Goal: Register for event/course

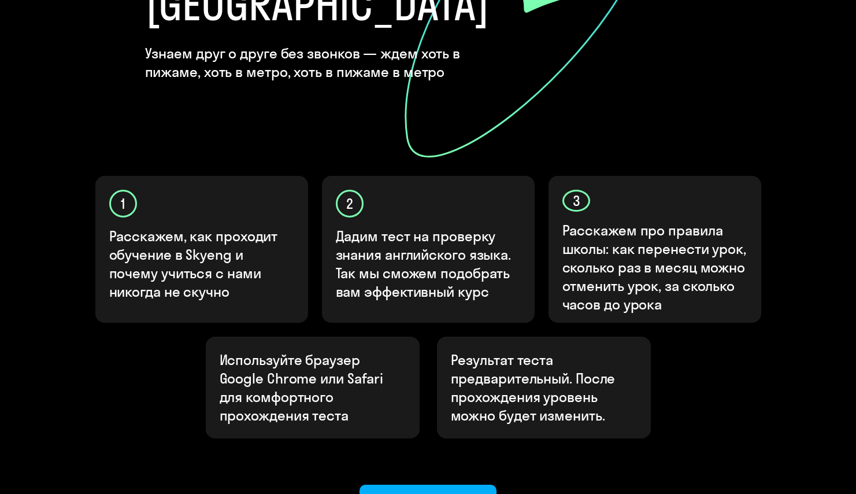
scroll to position [341, 0]
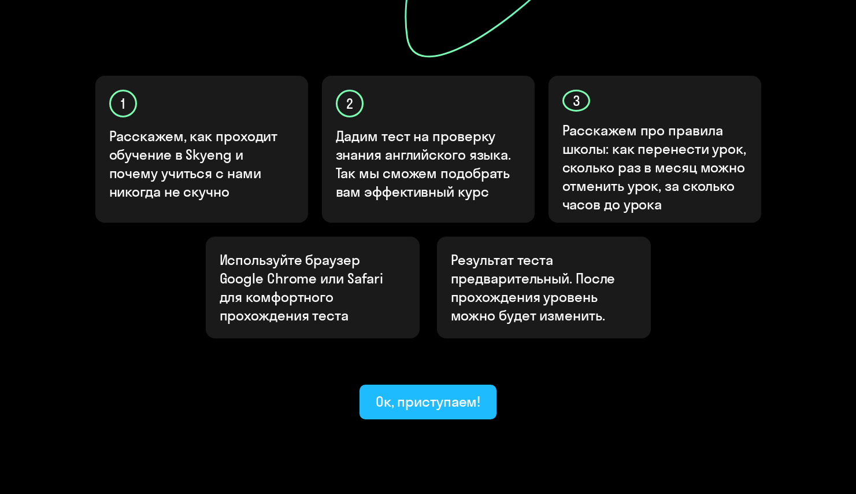
click at [409, 384] on button "Ок, приступаем!" at bounding box center [429, 401] width 138 height 35
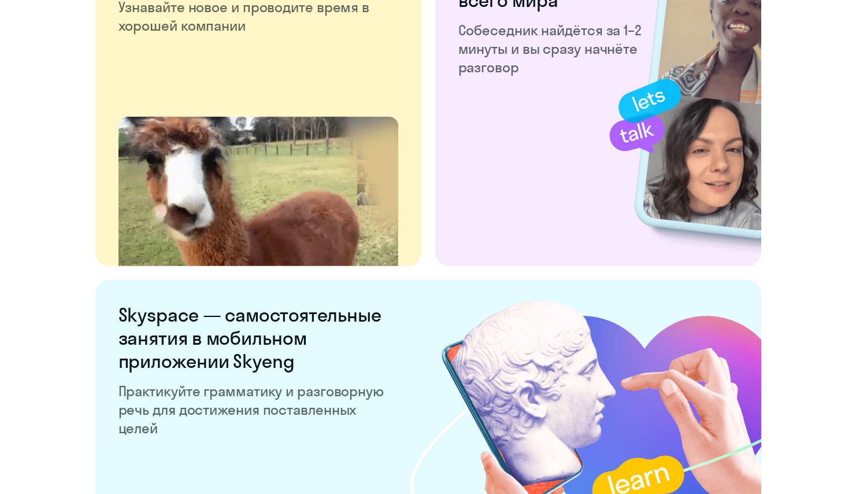
scroll to position [2186, 0]
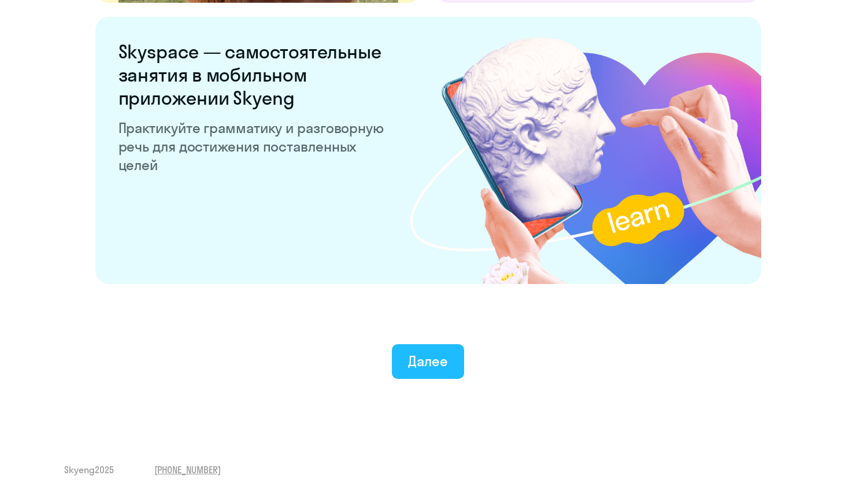
click at [416, 365] on div "Далее" at bounding box center [428, 360] width 40 height 18
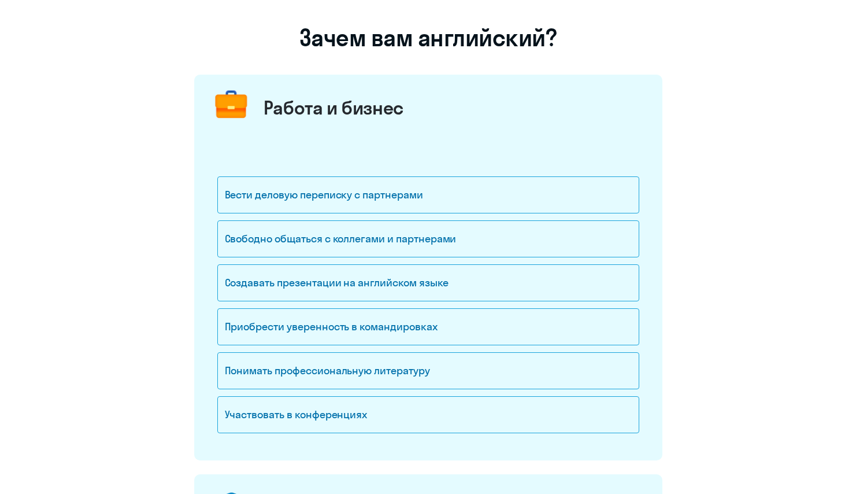
scroll to position [170, 0]
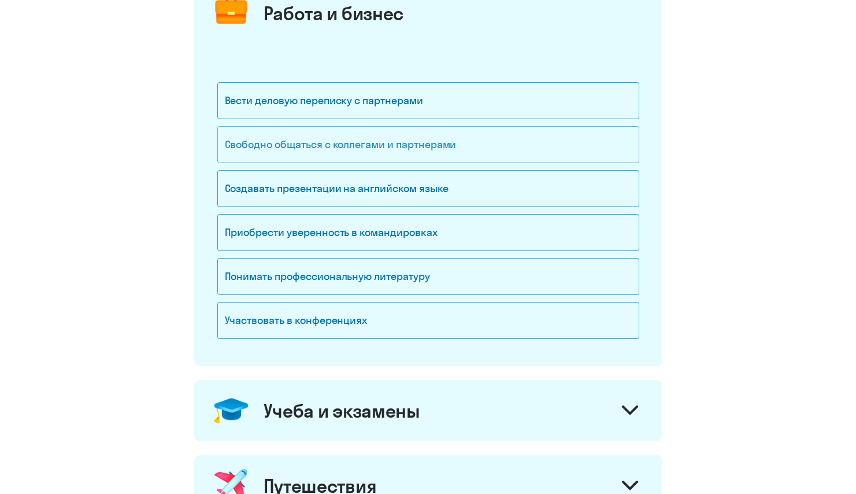
click at [441, 148] on div "Свободно общаться с коллегами и партнерами" at bounding box center [428, 144] width 422 height 37
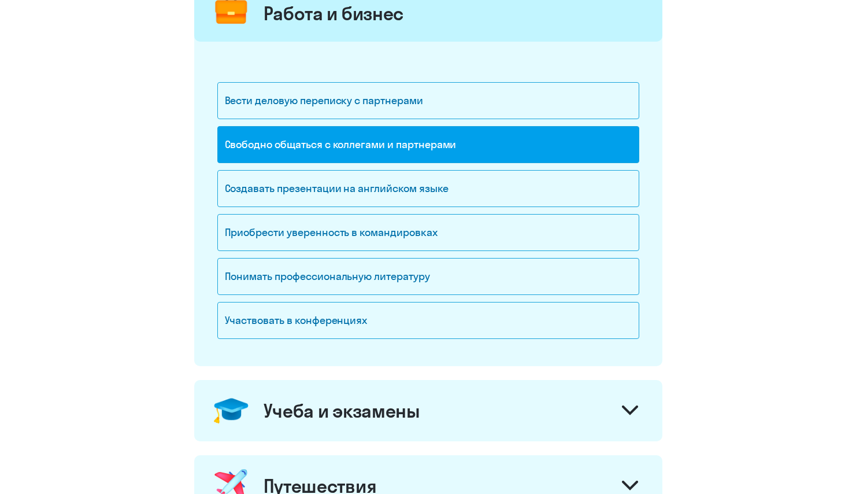
scroll to position [379, 0]
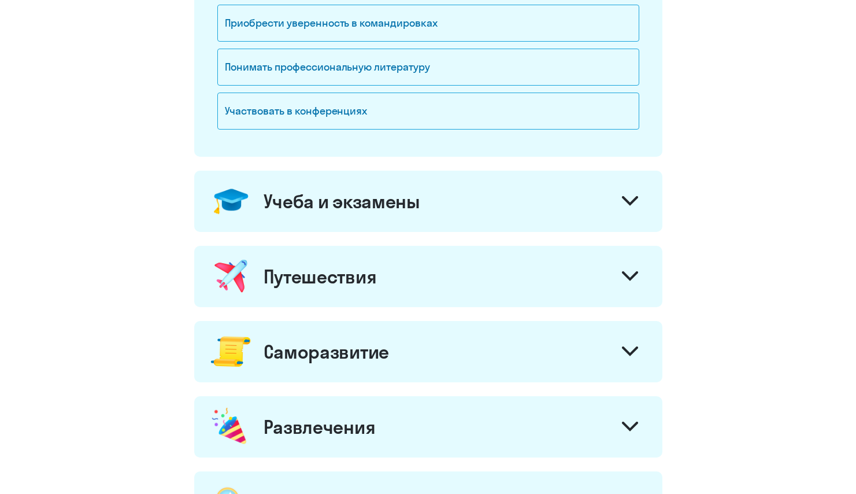
click at [482, 261] on div "Путешествия" at bounding box center [428, 276] width 468 height 61
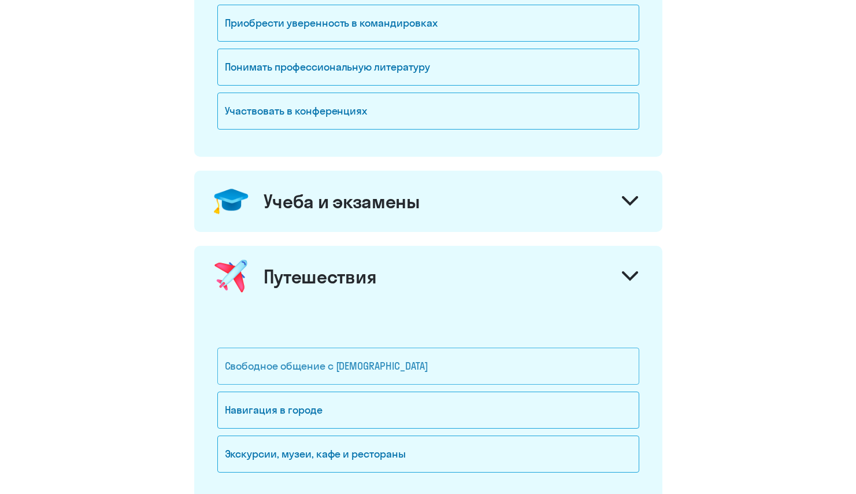
click at [413, 357] on div "Свободное общение с иностранцами" at bounding box center [428, 365] width 422 height 37
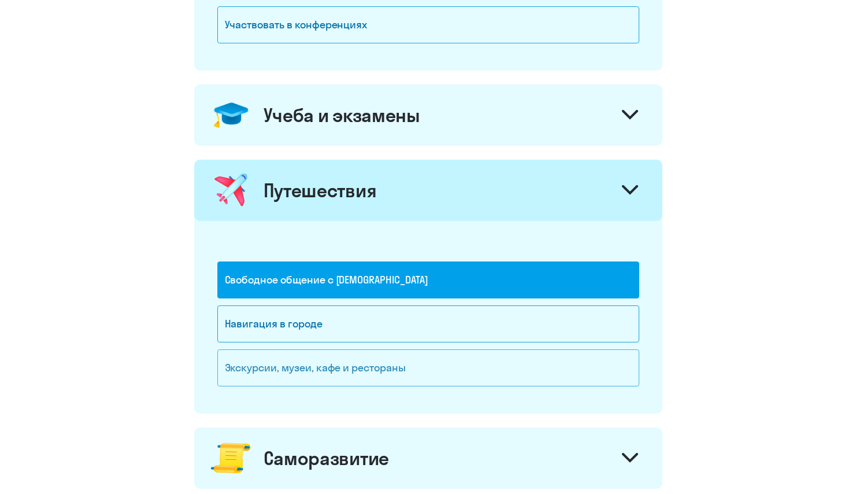
scroll to position [693, 0]
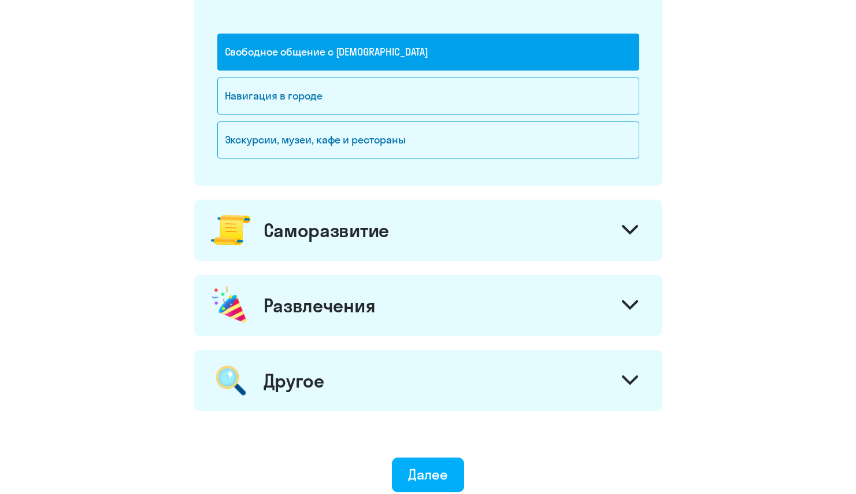
click at [438, 317] on div "Развлечения" at bounding box center [428, 305] width 468 height 61
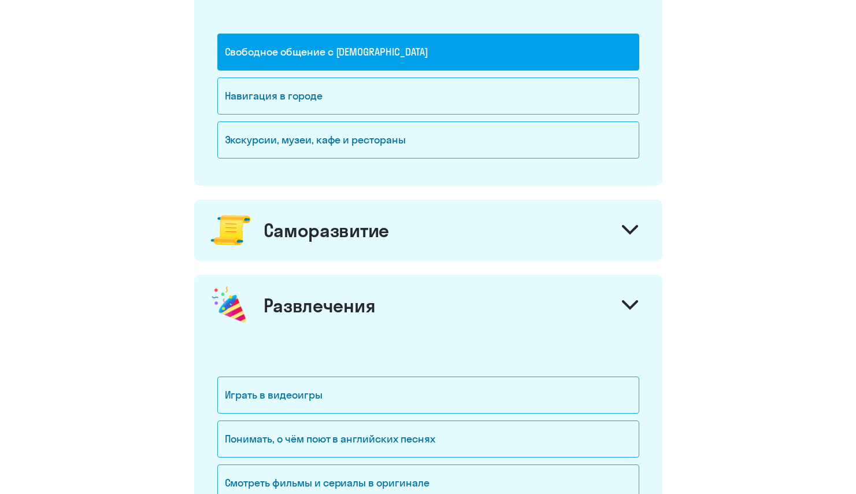
scroll to position [924, 0]
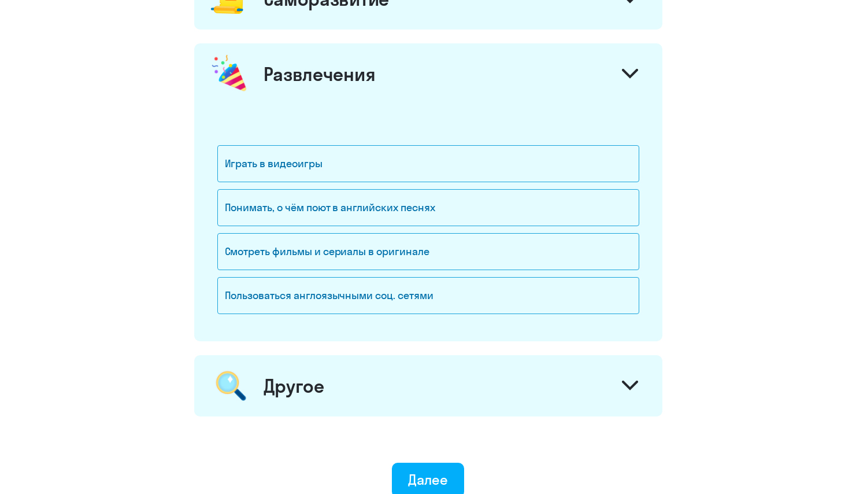
click at [516, 89] on div "Развлечения" at bounding box center [428, 73] width 468 height 61
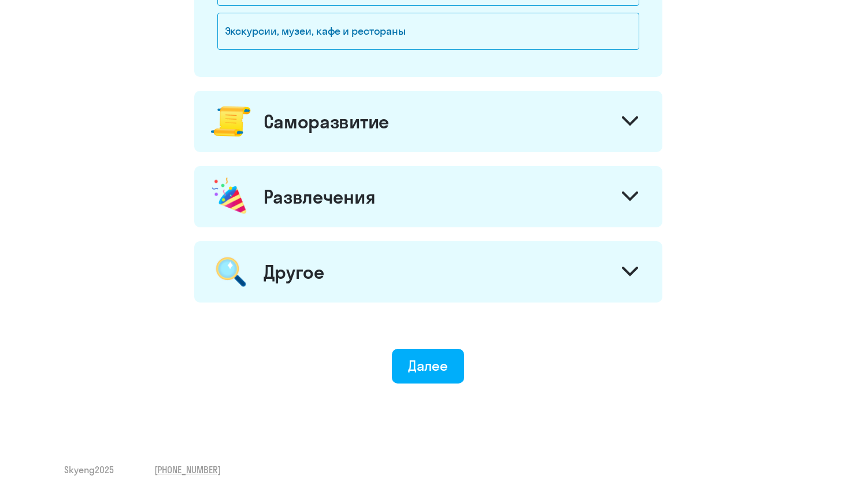
scroll to position [802, 0]
click at [421, 261] on div "Другое" at bounding box center [428, 271] width 468 height 61
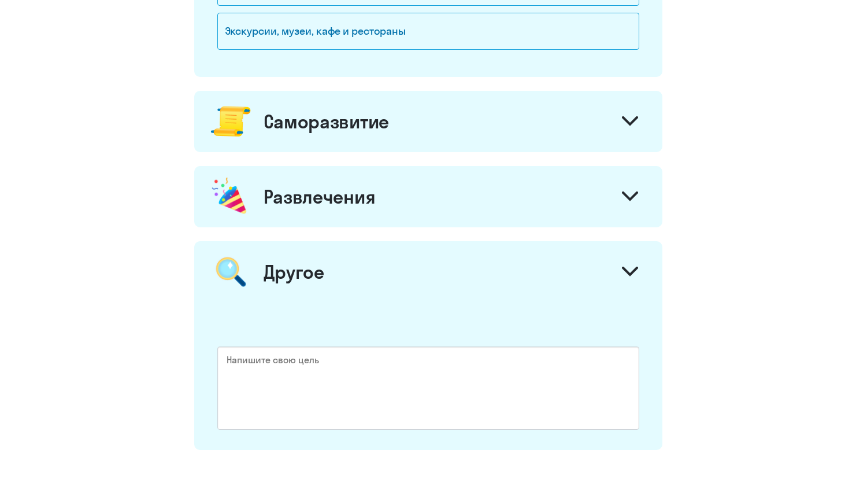
click at [435, 274] on div "Другое" at bounding box center [428, 271] width 468 height 61
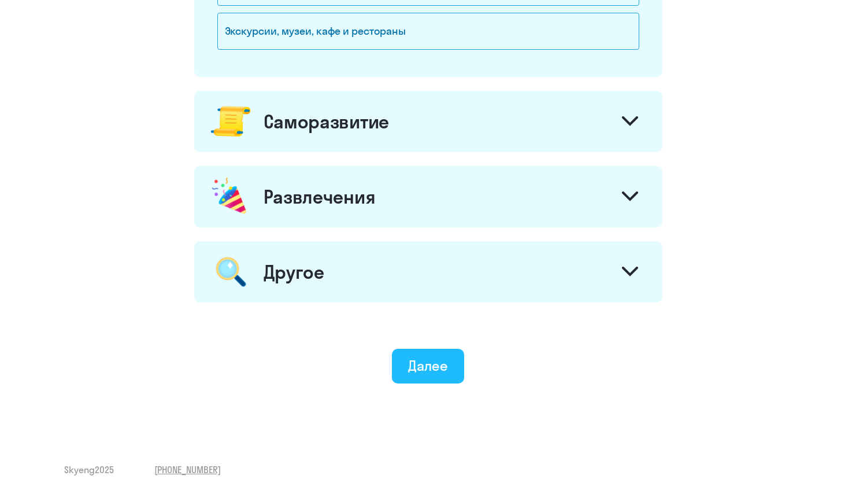
click at [443, 382] on button "Далее" at bounding box center [428, 366] width 72 height 35
